Goal: Information Seeking & Learning: Learn about a topic

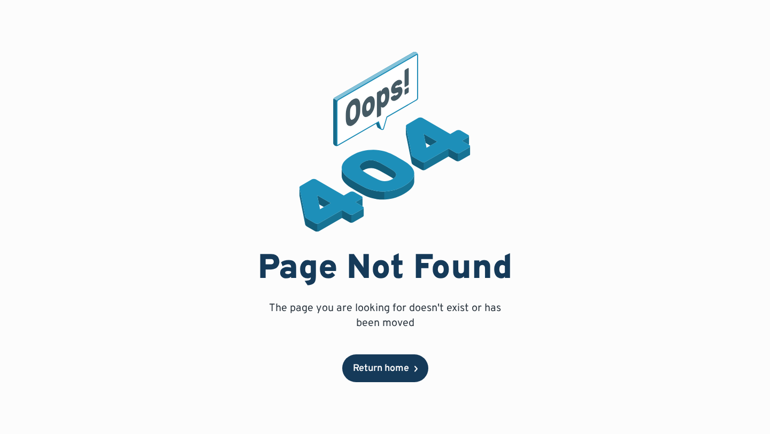
click at [376, 368] on div "Return home" at bounding box center [381, 369] width 56 height 10
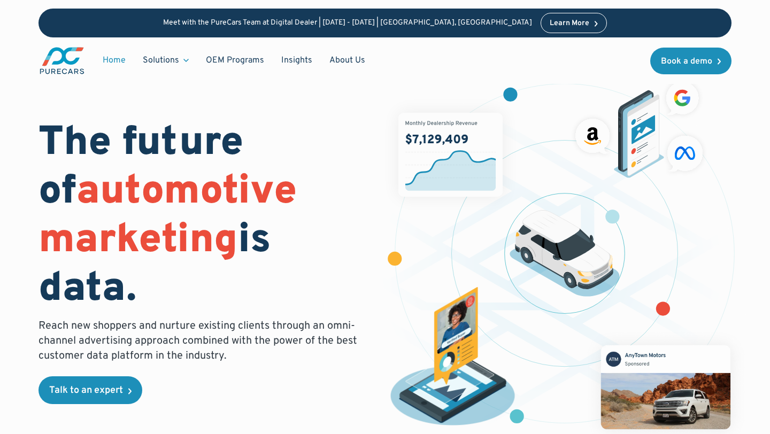
click at [545, 274] on img at bounding box center [564, 253] width 110 height 87
click at [563, 268] on img at bounding box center [564, 253] width 110 height 87
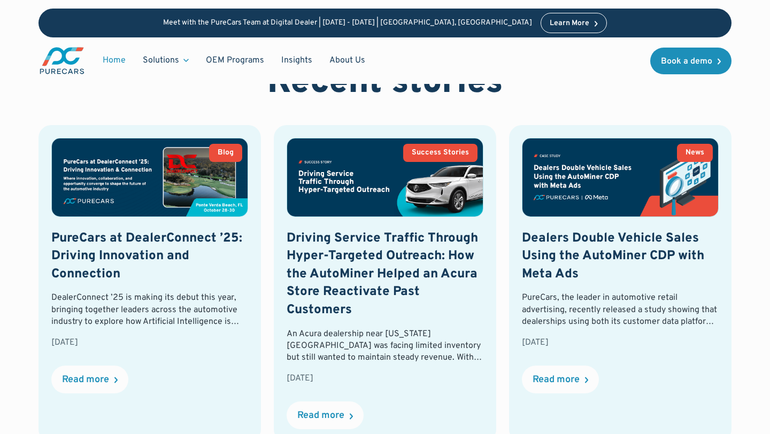
scroll to position [2318, 0]
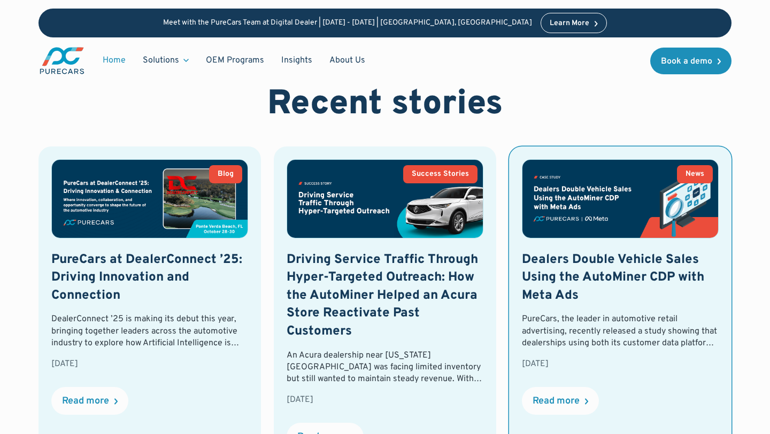
click at [597, 258] on h3 "Dealers Double Vehicle Sales Using the AutoMiner CDP with Meta Ads" at bounding box center [620, 278] width 197 height 54
